Goal: Task Accomplishment & Management: Use online tool/utility

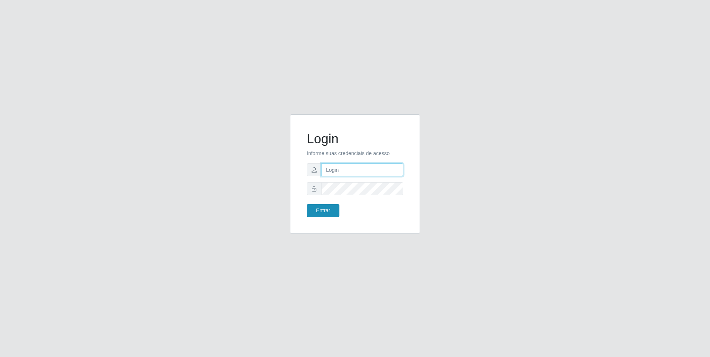
type input "[EMAIL_ADDRESS][DOMAIN_NAME]"
click at [323, 212] on button "Entrar" at bounding box center [323, 210] width 33 height 13
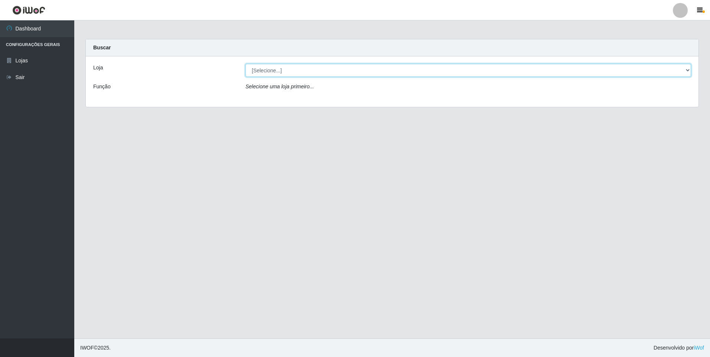
click at [297, 70] on select "[Selecione...] [GEOGRAPHIC_DATA] - [GEOGRAPHIC_DATA]" at bounding box center [467, 70] width 445 height 13
select select "432"
click at [245, 64] on select "[Selecione...] [GEOGRAPHIC_DATA] - [GEOGRAPHIC_DATA]" at bounding box center [467, 70] width 445 height 13
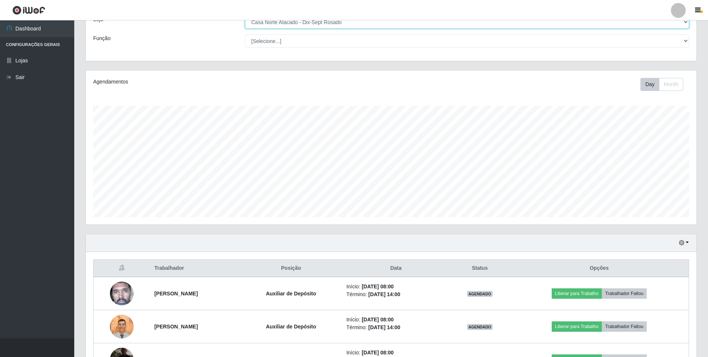
scroll to position [103, 0]
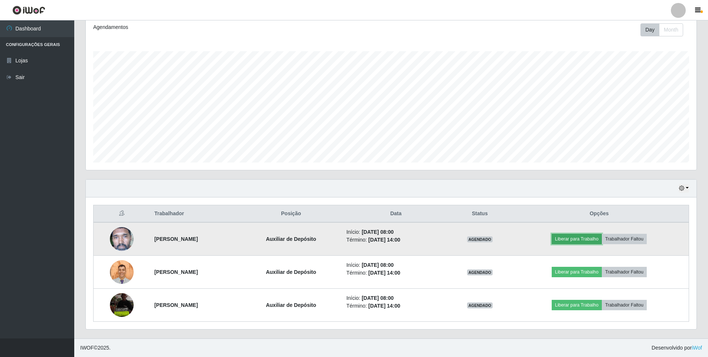
click at [584, 241] on button "Liberar para Trabalho" at bounding box center [577, 239] width 50 height 10
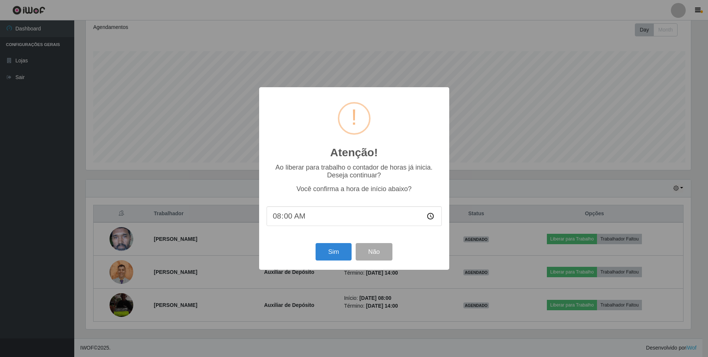
scroll to position [154, 607]
click at [332, 255] on button "Sim" at bounding box center [334, 251] width 36 height 17
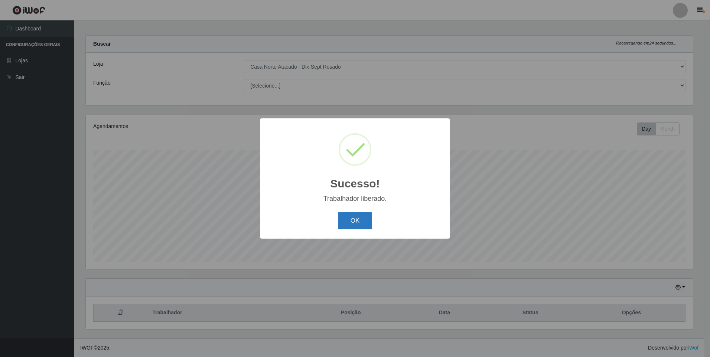
click at [360, 218] on button "OK" at bounding box center [355, 220] width 35 height 17
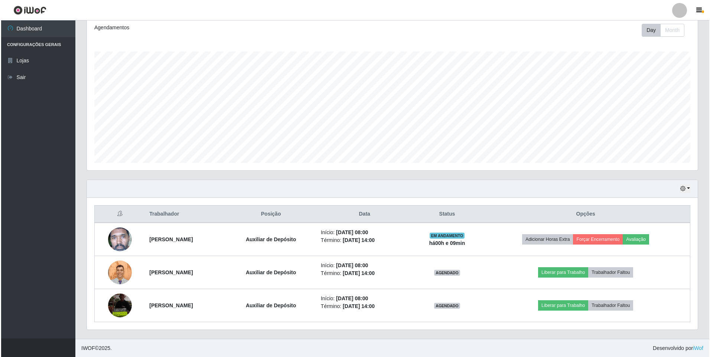
scroll to position [103, 0]
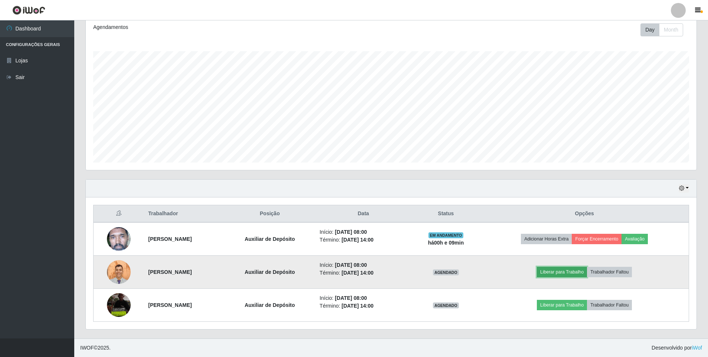
click at [575, 276] on button "Liberar para Trabalho" at bounding box center [562, 272] width 50 height 10
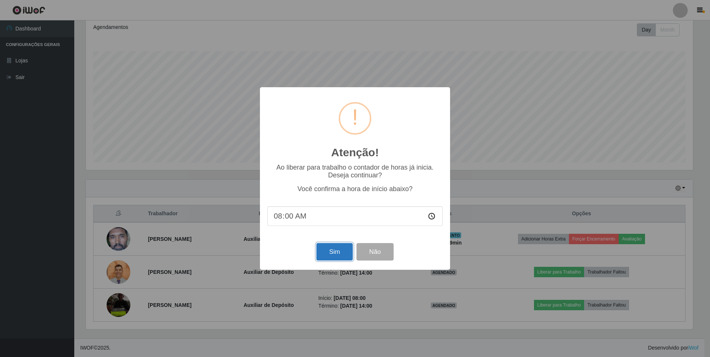
click at [338, 248] on button "Sim" at bounding box center [334, 251] width 36 height 17
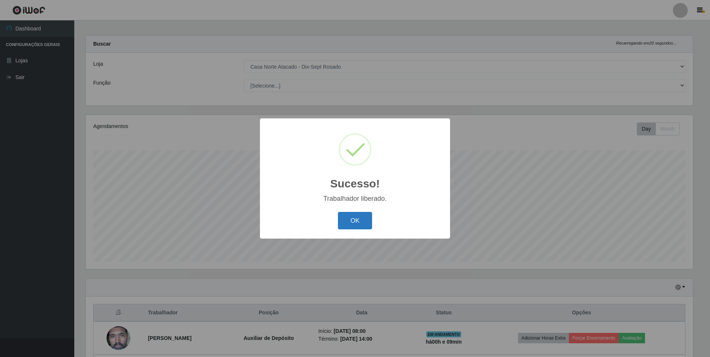
click at [351, 221] on button "OK" at bounding box center [355, 220] width 35 height 17
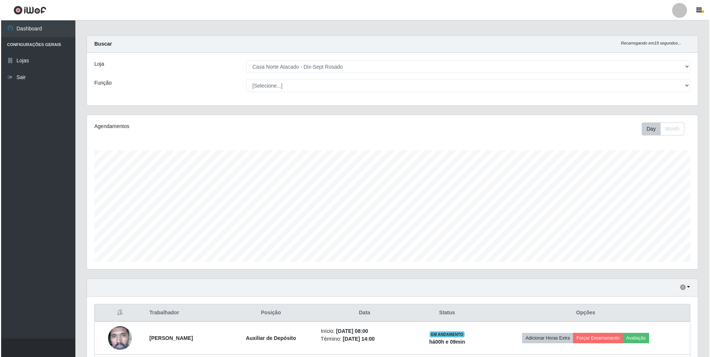
scroll to position [103, 0]
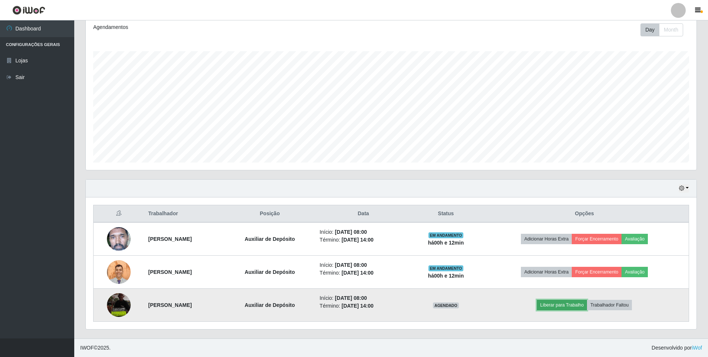
click at [584, 303] on button "Liberar para Trabalho" at bounding box center [562, 305] width 50 height 10
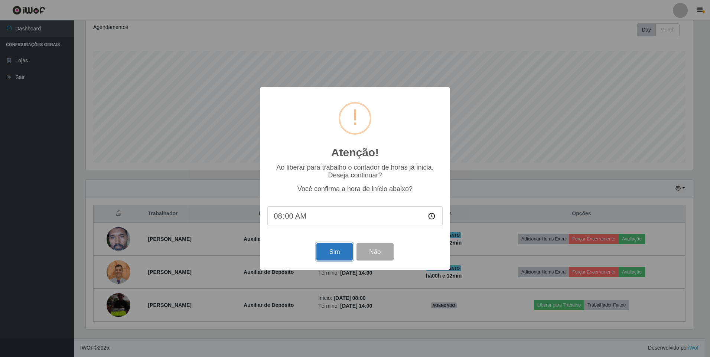
click at [341, 255] on button "Sim" at bounding box center [334, 251] width 36 height 17
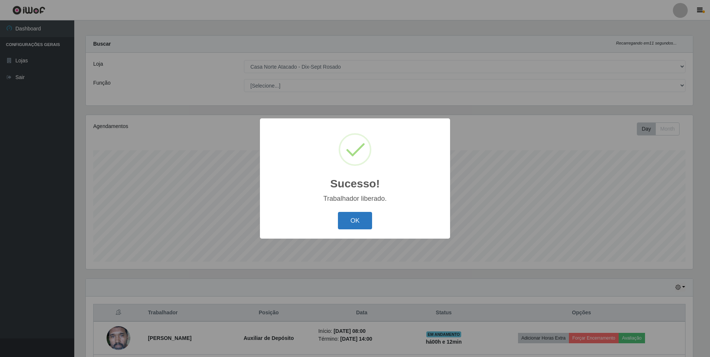
click at [371, 222] on button "OK" at bounding box center [355, 220] width 35 height 17
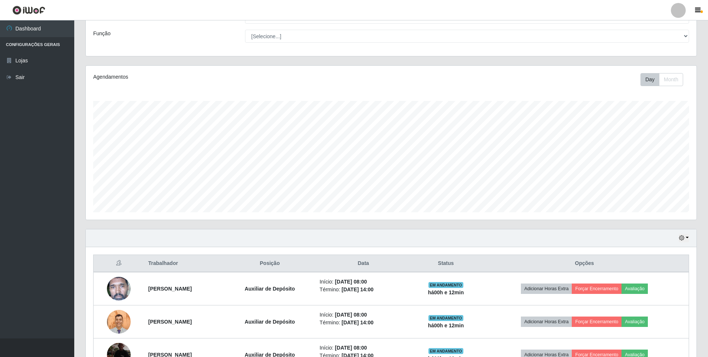
scroll to position [103, 0]
